Goal: Use online tool/utility: Utilize a website feature to perform a specific function

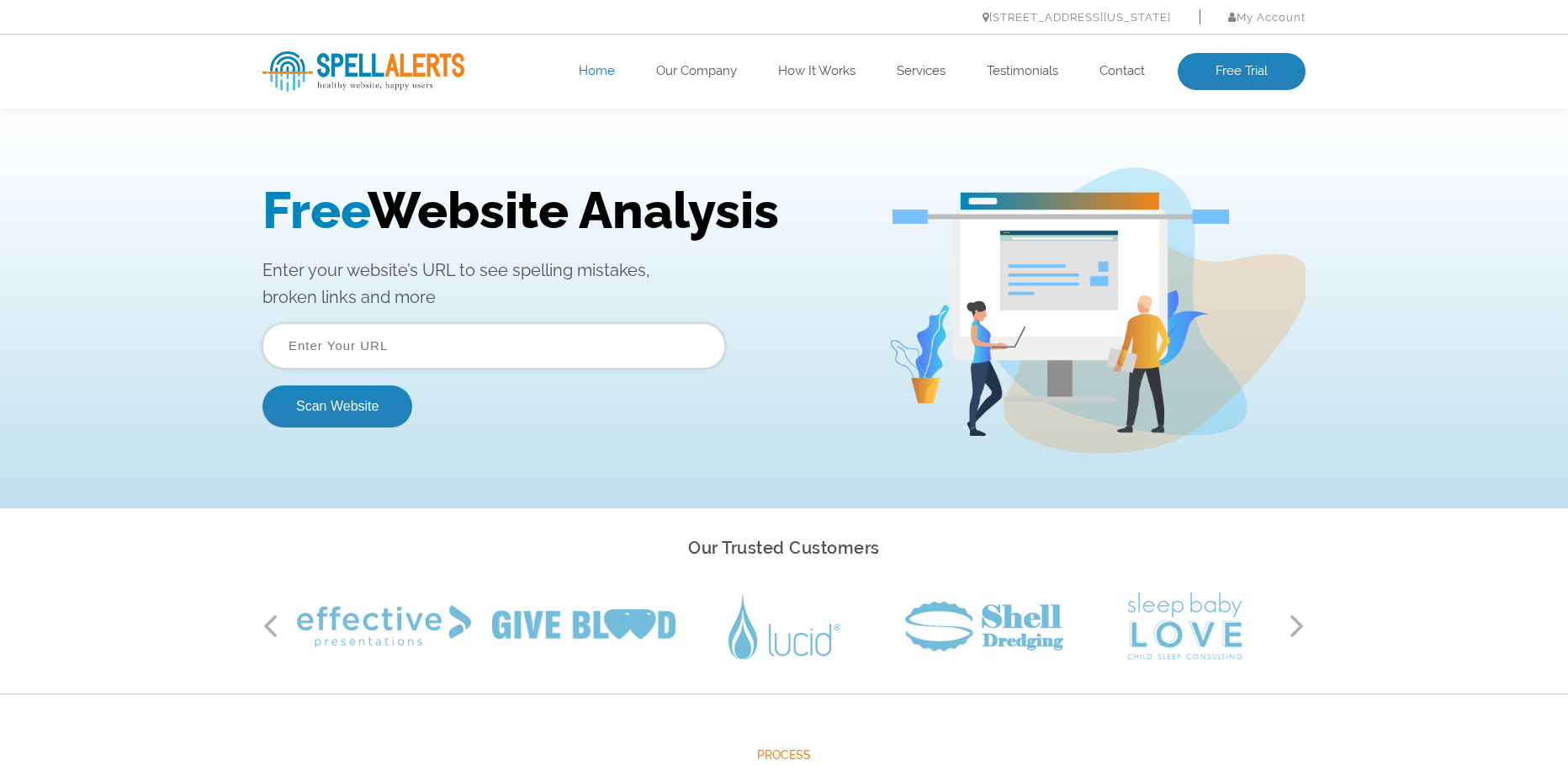
click at [468, 329] on input "text" at bounding box center [493, 345] width 462 height 45
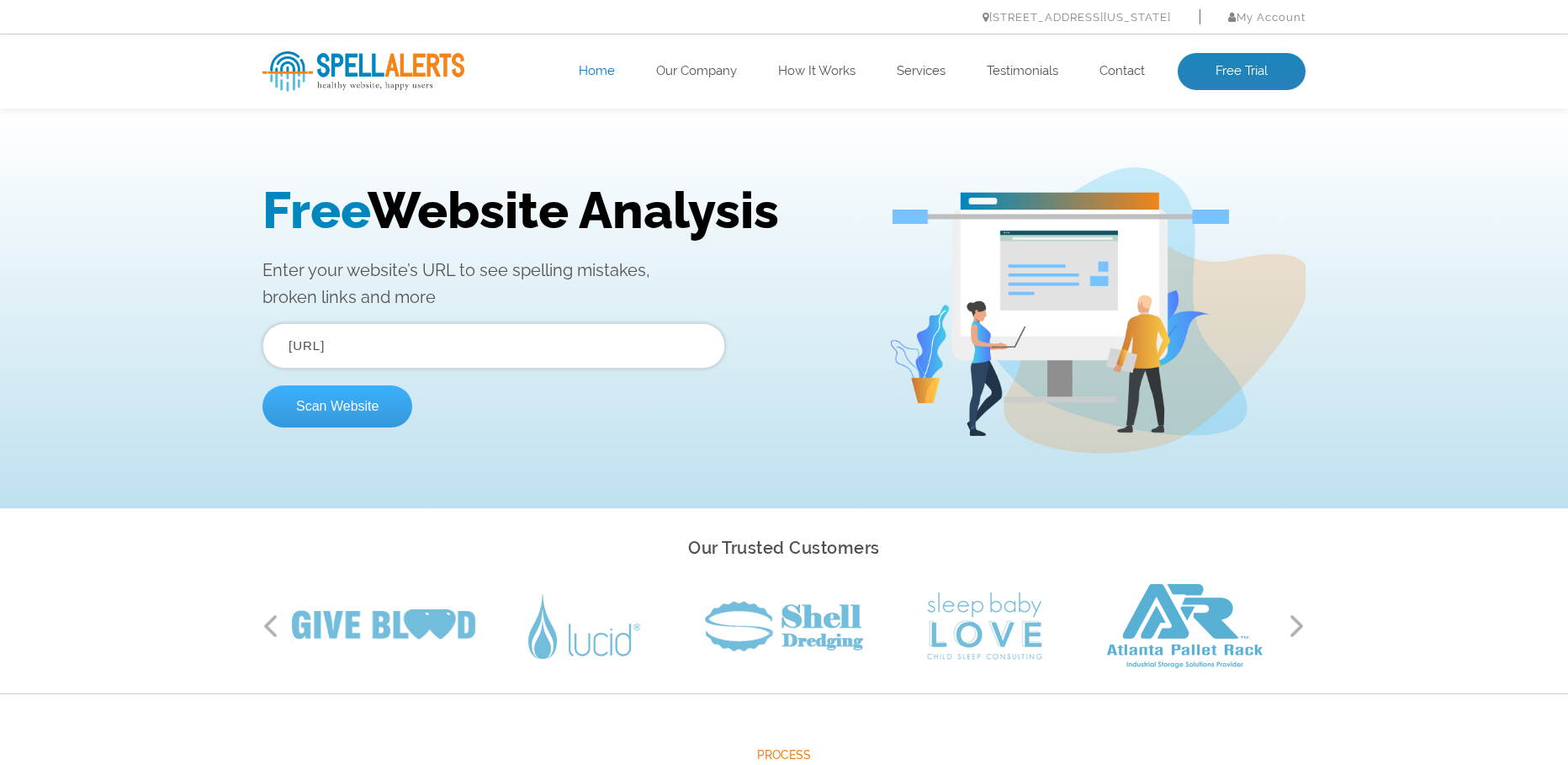
type input "[URL]"
click at [367, 400] on button "Scan Website" at bounding box center [336, 407] width 149 height 42
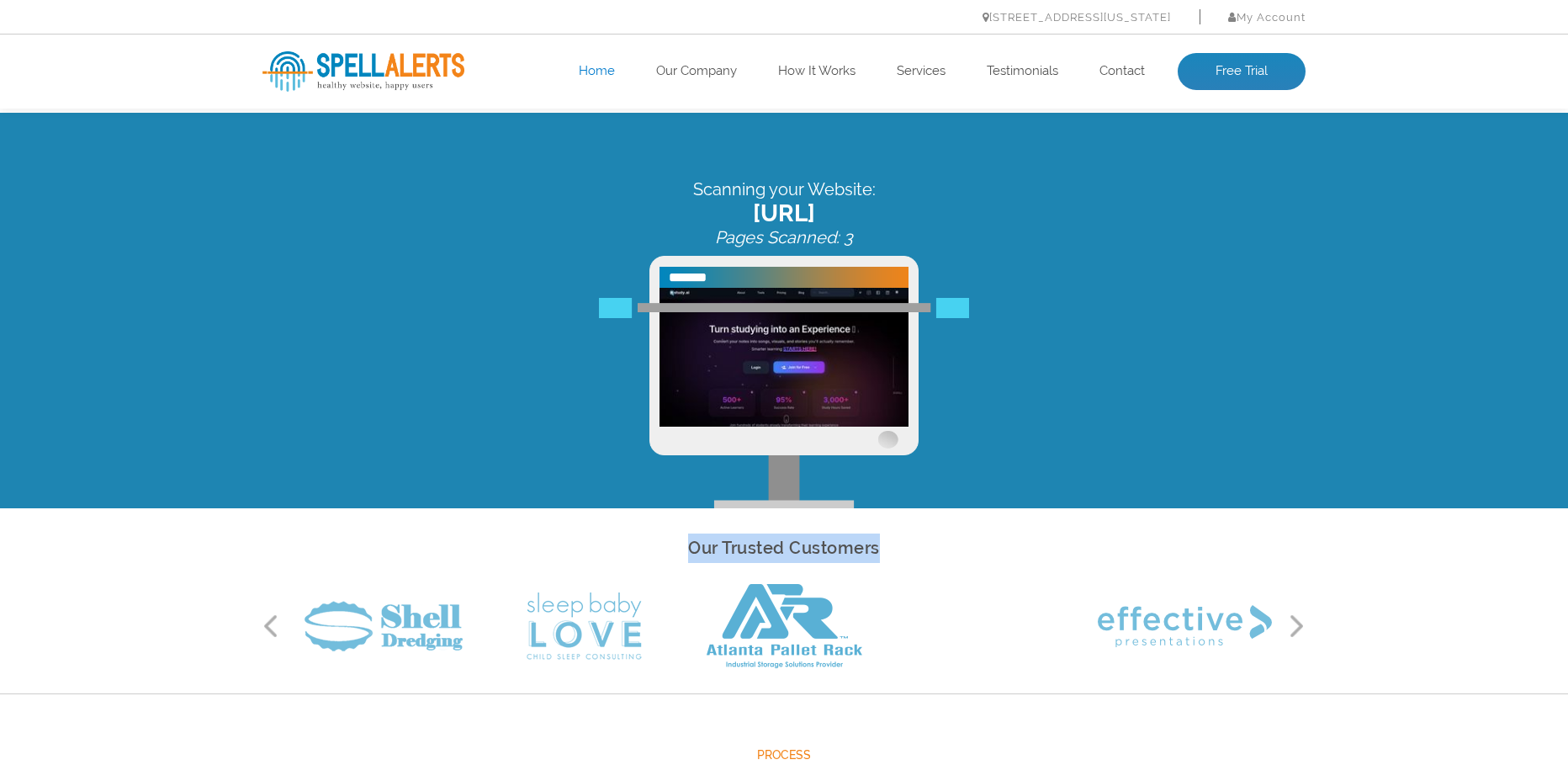
drag, startPoint x: 693, startPoint y: 544, endPoint x: 899, endPoint y: 534, distance: 206.2
click at [899, 534] on h2 "Our Trusted Customers" at bounding box center [783, 548] width 1043 height 30
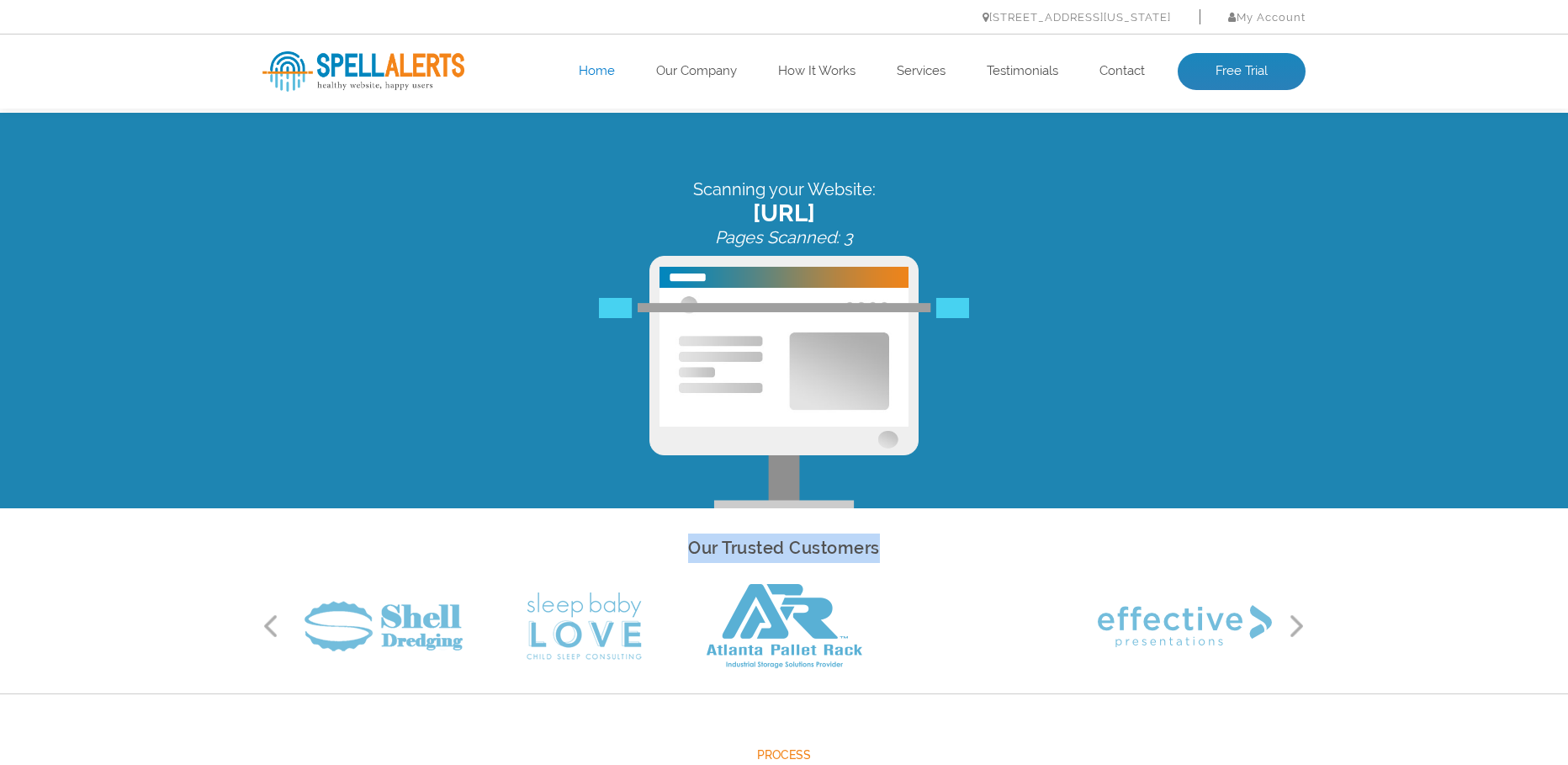
click at [899, 534] on h2 "Our Trusted Customers" at bounding box center [783, 548] width 1043 height 30
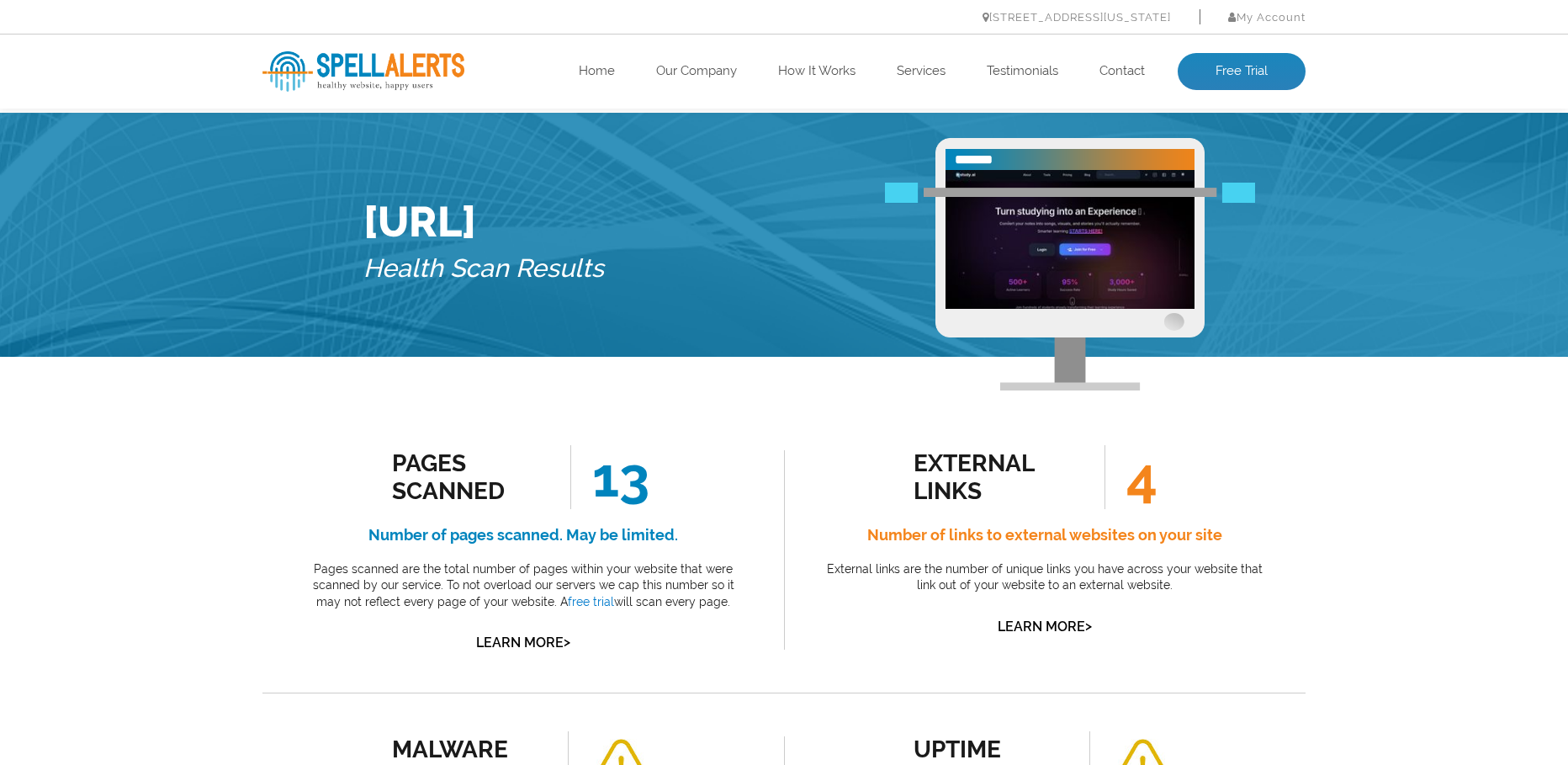
drag, startPoint x: 366, startPoint y: 230, endPoint x: 563, endPoint y: 228, distance: 197.0
click at [563, 228] on h1 "Qstudy.ai" at bounding box center [483, 222] width 241 height 50
click at [598, 285] on h5 "Health Scan Results" at bounding box center [483, 269] width 241 height 44
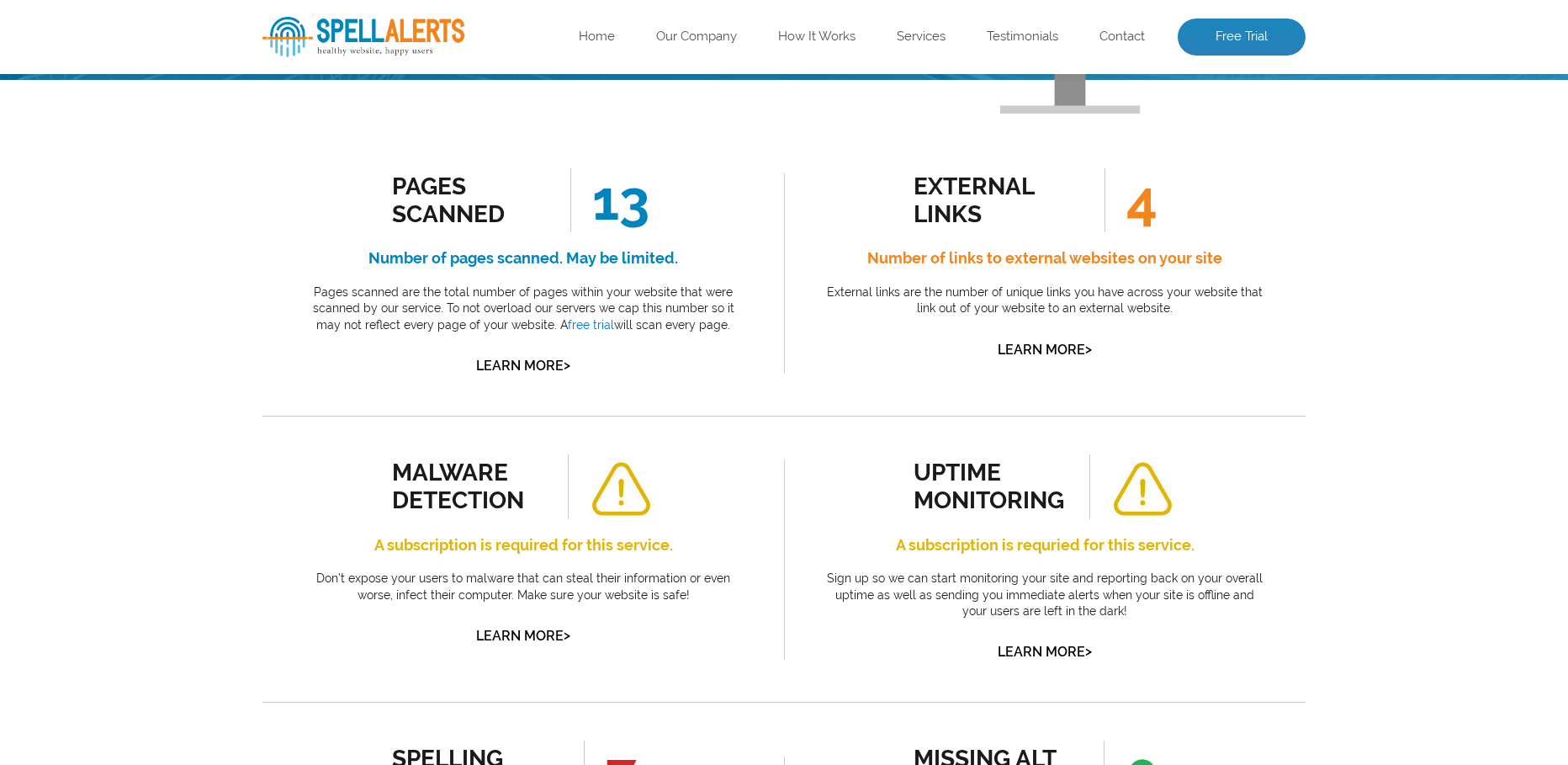
scroll to position [252, 0]
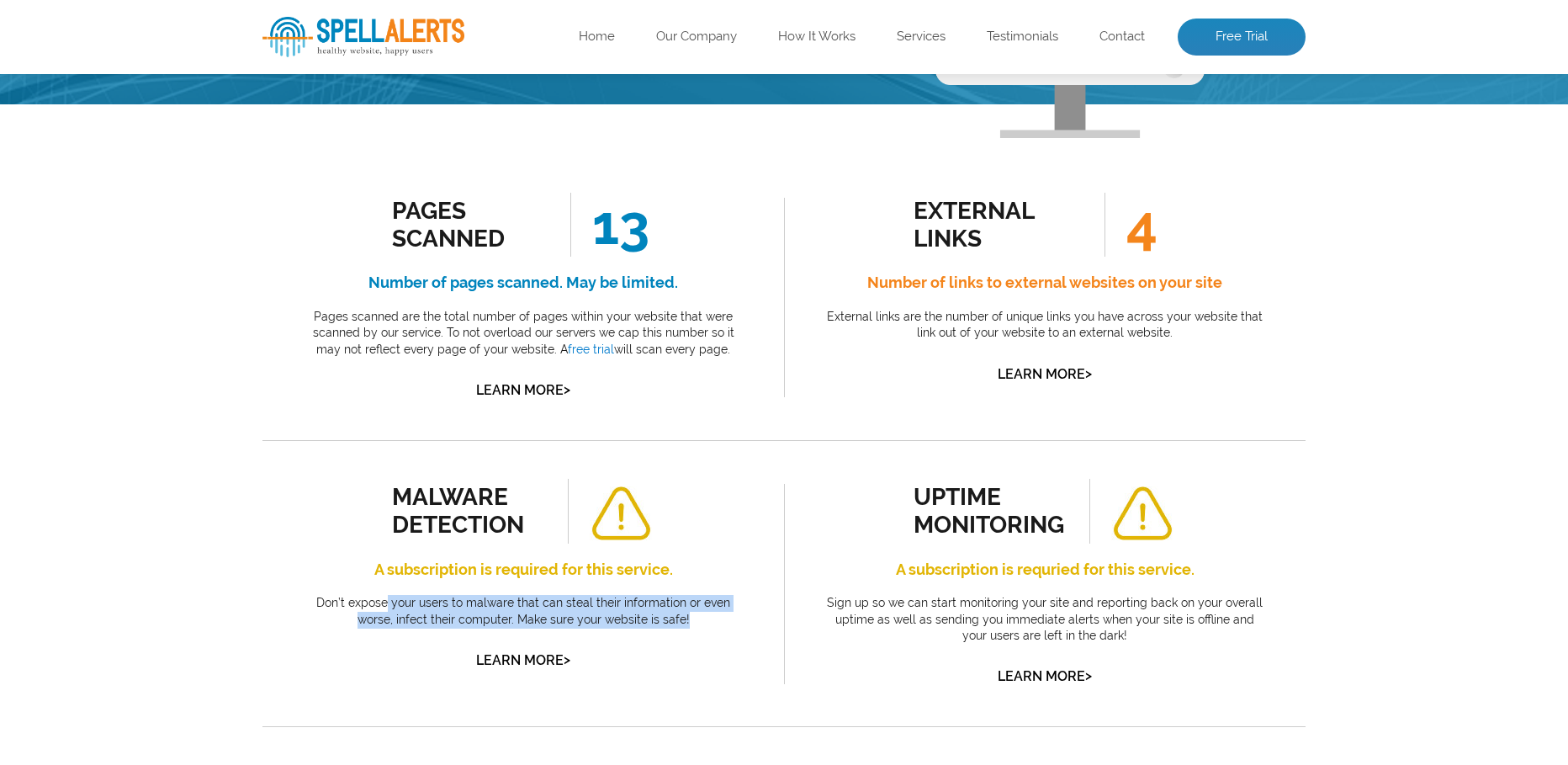
drag, startPoint x: 372, startPoint y: 597, endPoint x: 679, endPoint y: 625, distance: 308.3
click at [677, 625] on p "Don’t expose your users to malware that can steal their information or even wor…" at bounding box center [523, 611] width 446 height 33
click at [679, 625] on p "Don’t expose your users to malware that can steal their information or even wor…" at bounding box center [523, 611] width 446 height 33
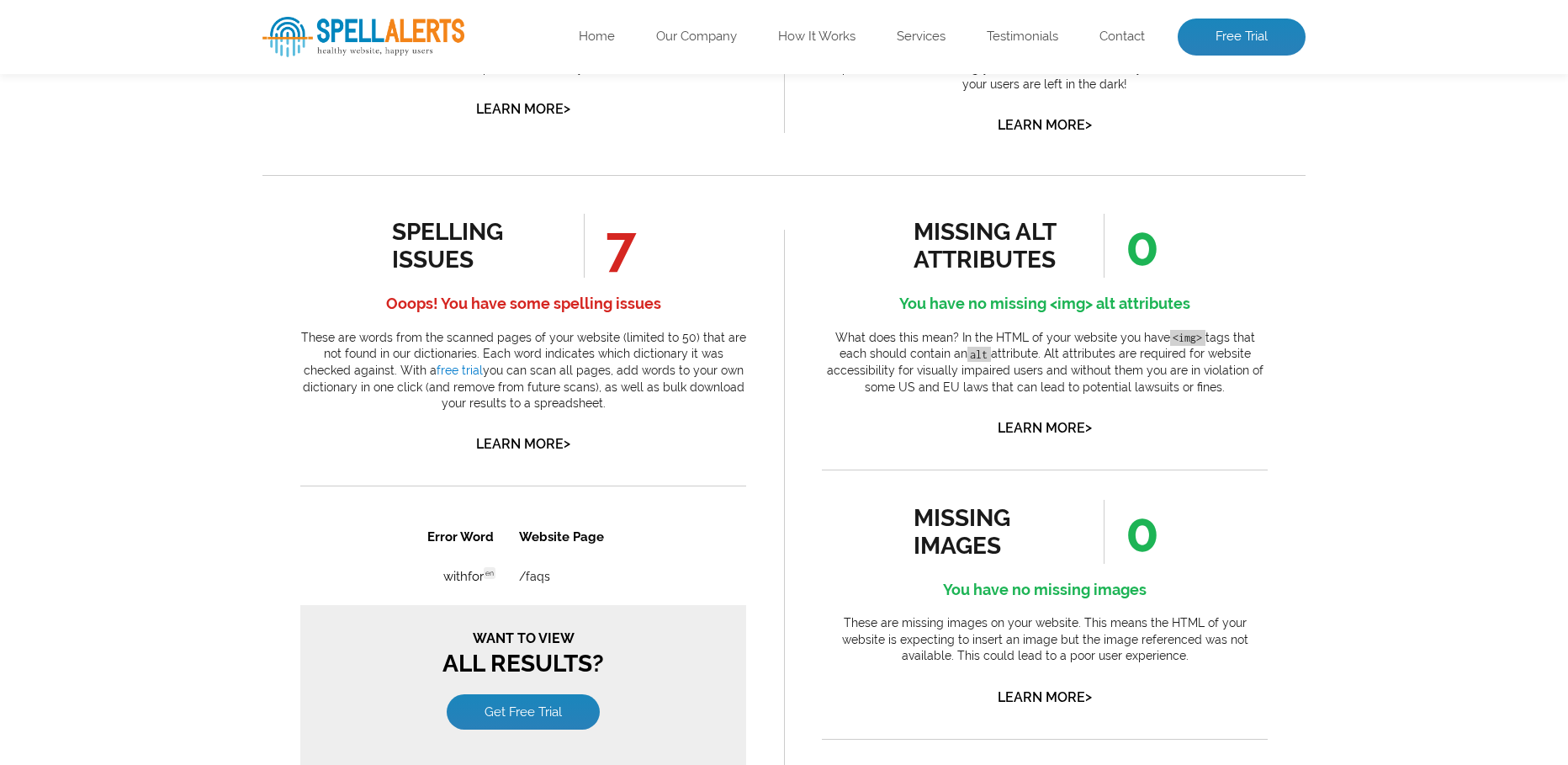
scroll to position [821, 0]
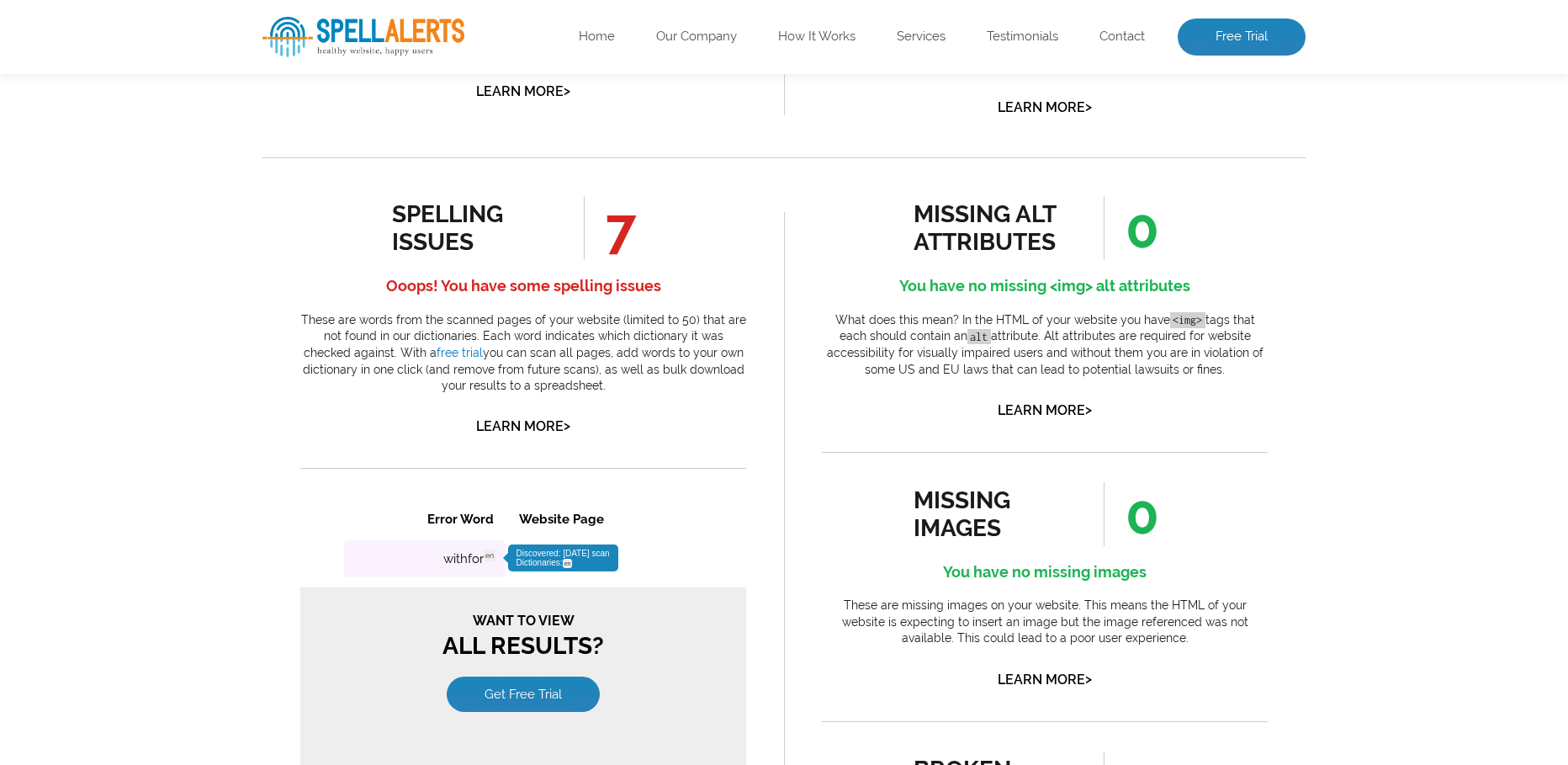
click at [472, 567] on td "withfor en Discovered: 08-28-2025 scan Dictionaries: en" at bounding box center [425, 559] width 162 height 37
click at [540, 563] on link "/faqs" at bounding box center [535, 559] width 31 height 13
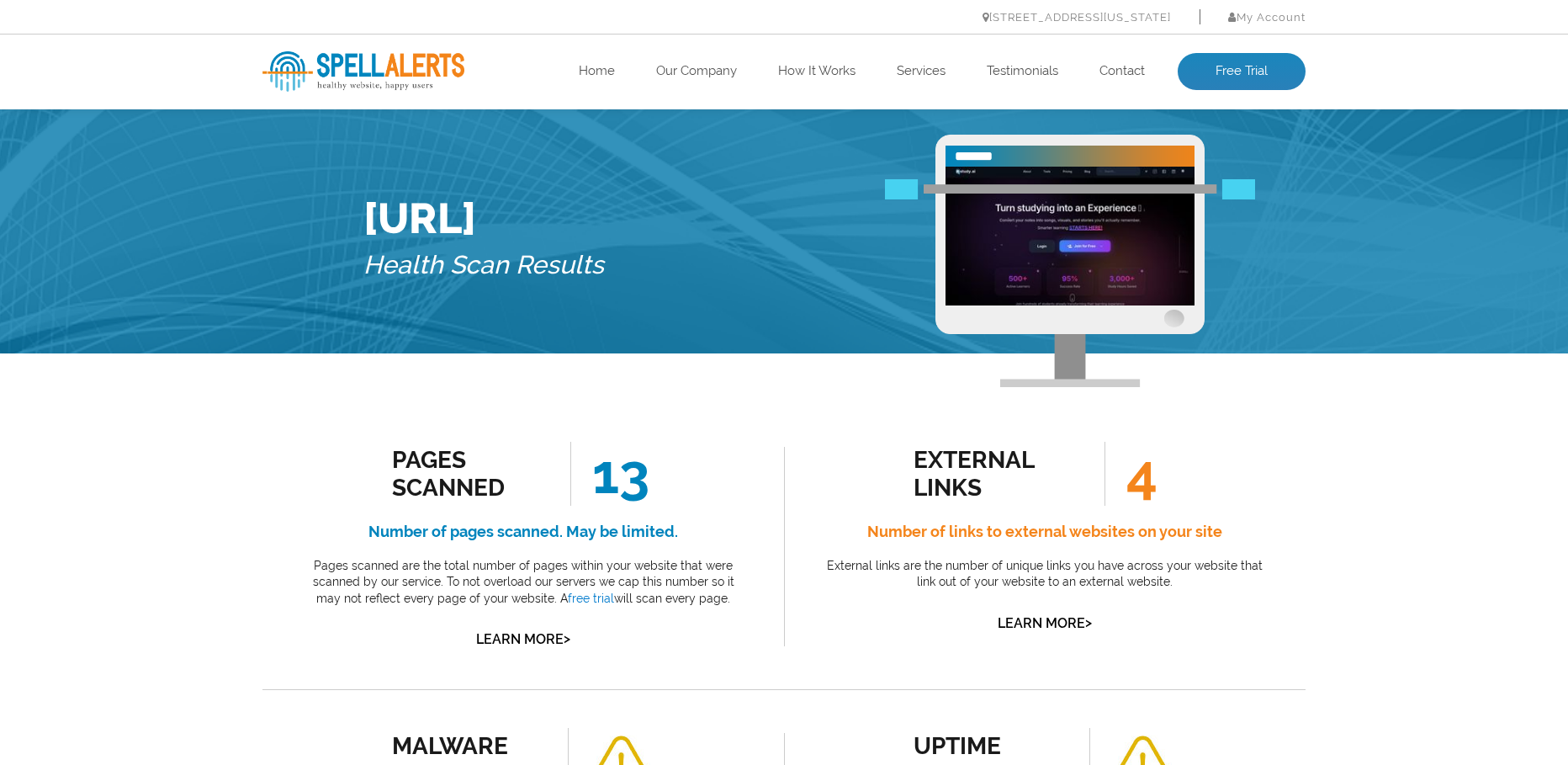
scroll to position [0, 0]
